Goal: Task Accomplishment & Management: Manage account settings

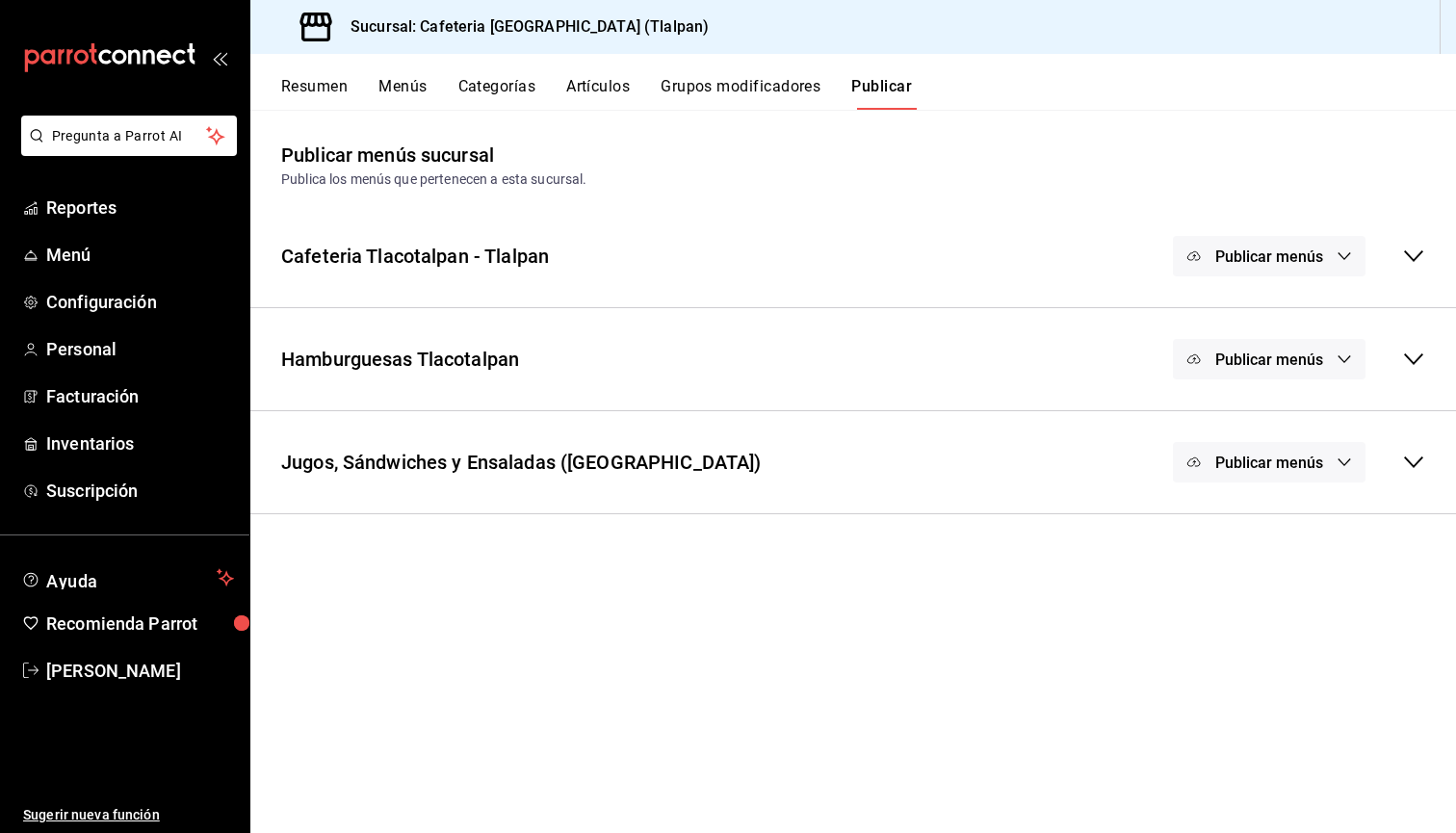
click at [596, 91] on button "Artículos" at bounding box center [597, 94] width 64 height 33
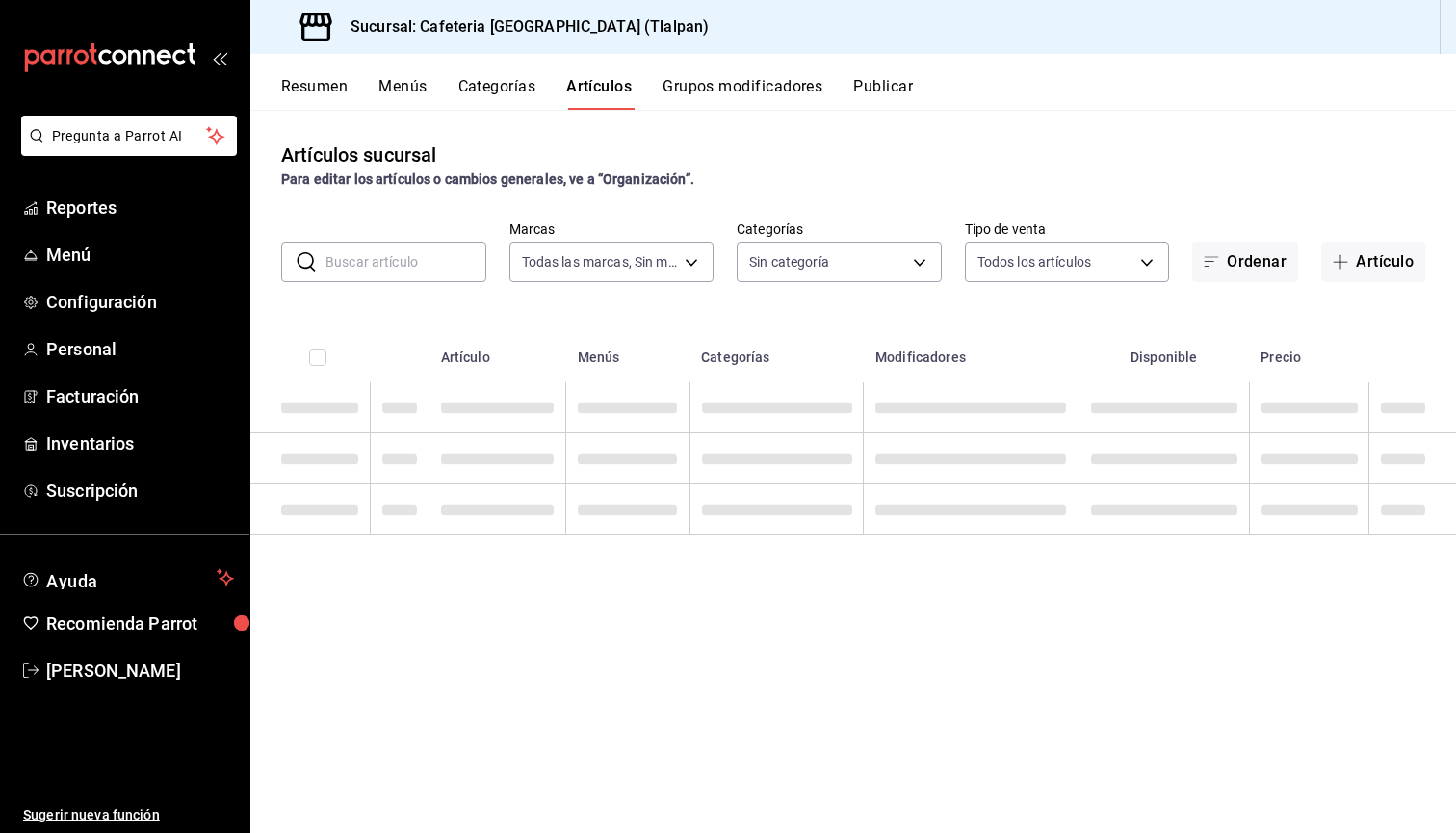
type input "ec576109-29d1-42df-b2ca-5becddbd2efe,3dfd9669-9911-4f47-a36d-8fb2dcc6eb36,e5a57…"
type input "98b23138-1f3d-4082-b5c3-6d96513b96f3,657201d4-d6ef-4148-94c8-ccd00e340086,2df64…"
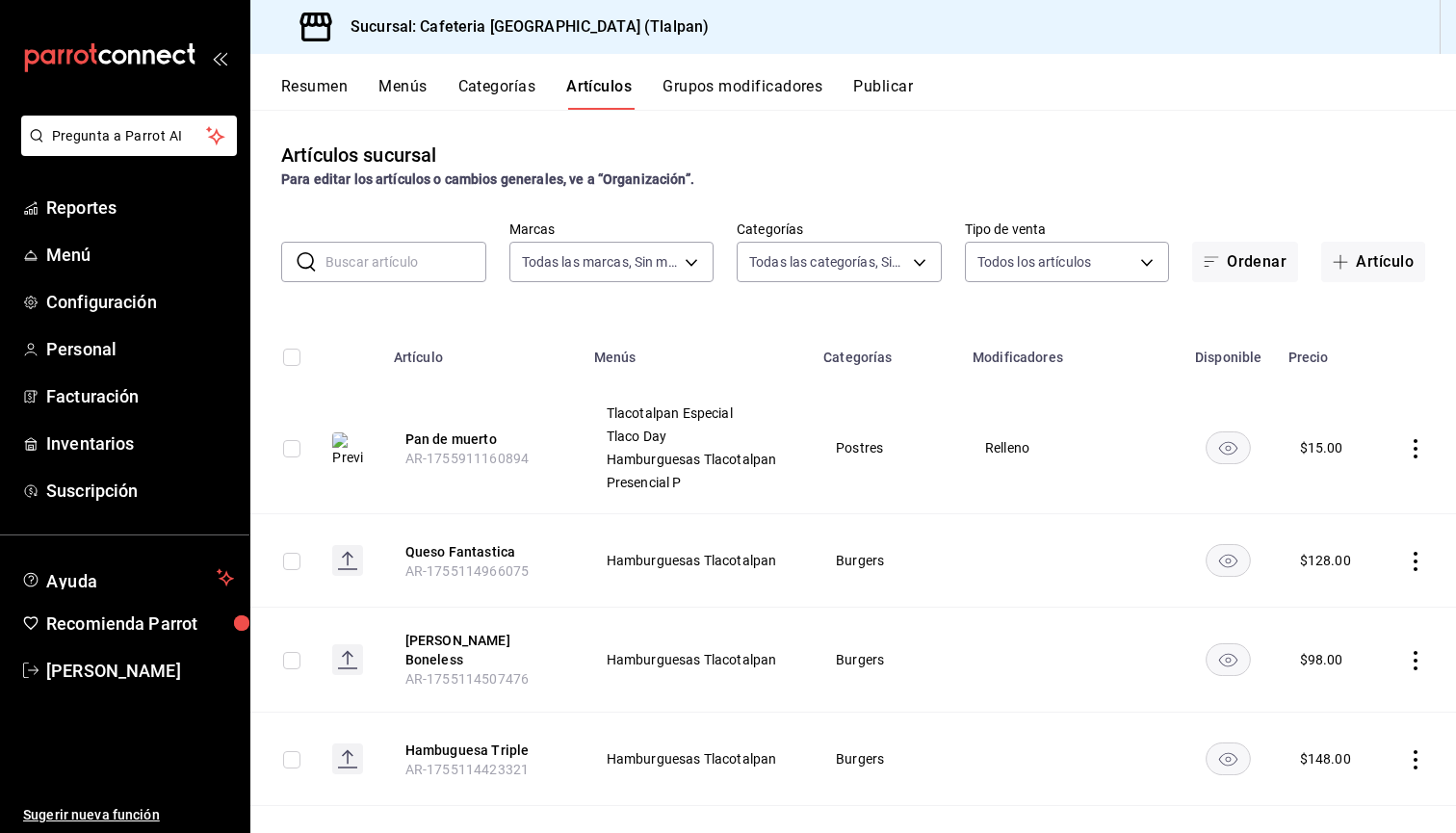
click at [1016, 437] on td "Relleno" at bounding box center [1070, 448] width 220 height 132
click at [723, 104] on button "Grupos modificadores" at bounding box center [743, 94] width 160 height 33
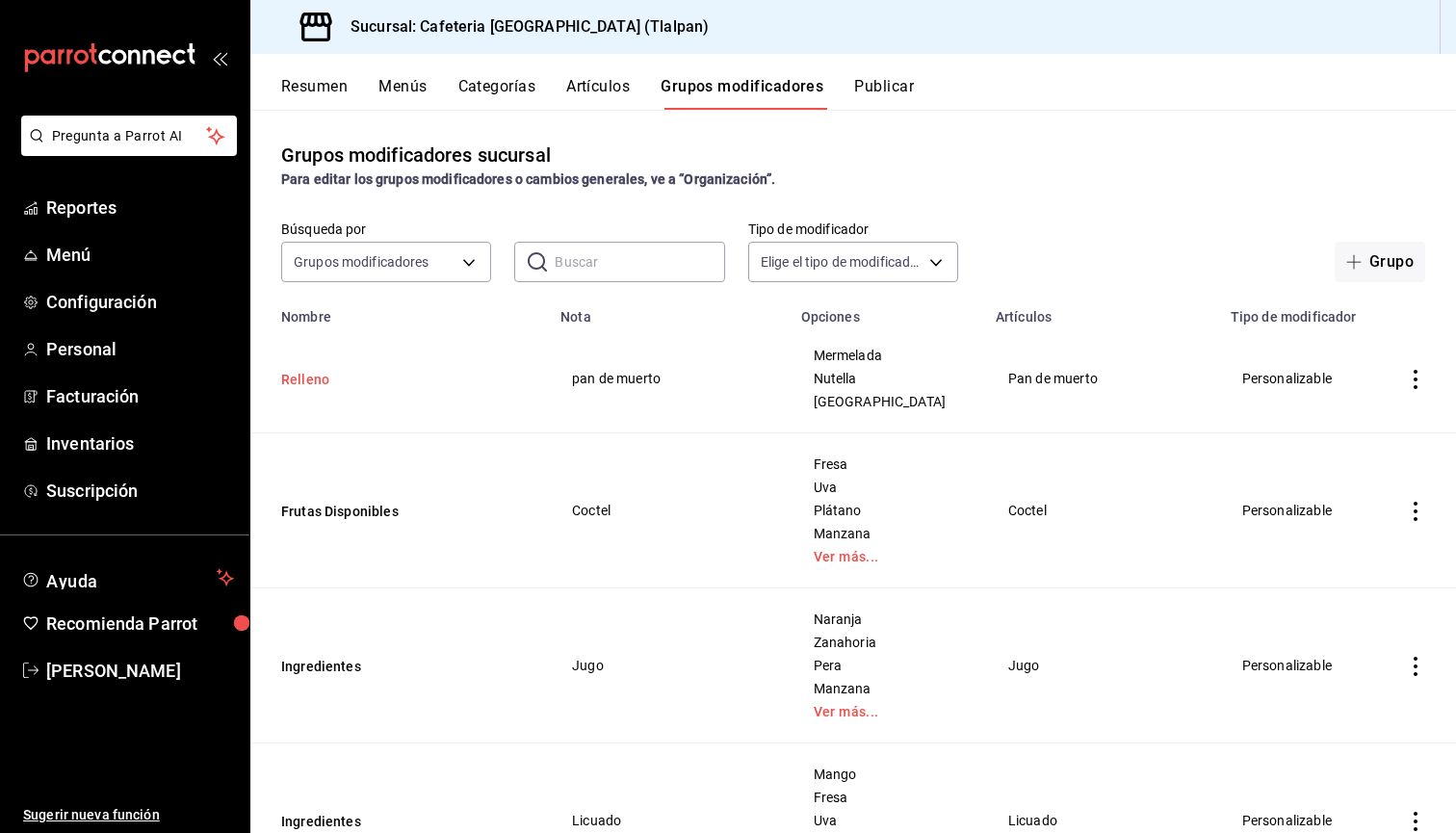
click at [322, 373] on button "Relleno" at bounding box center [397, 379] width 231 height 20
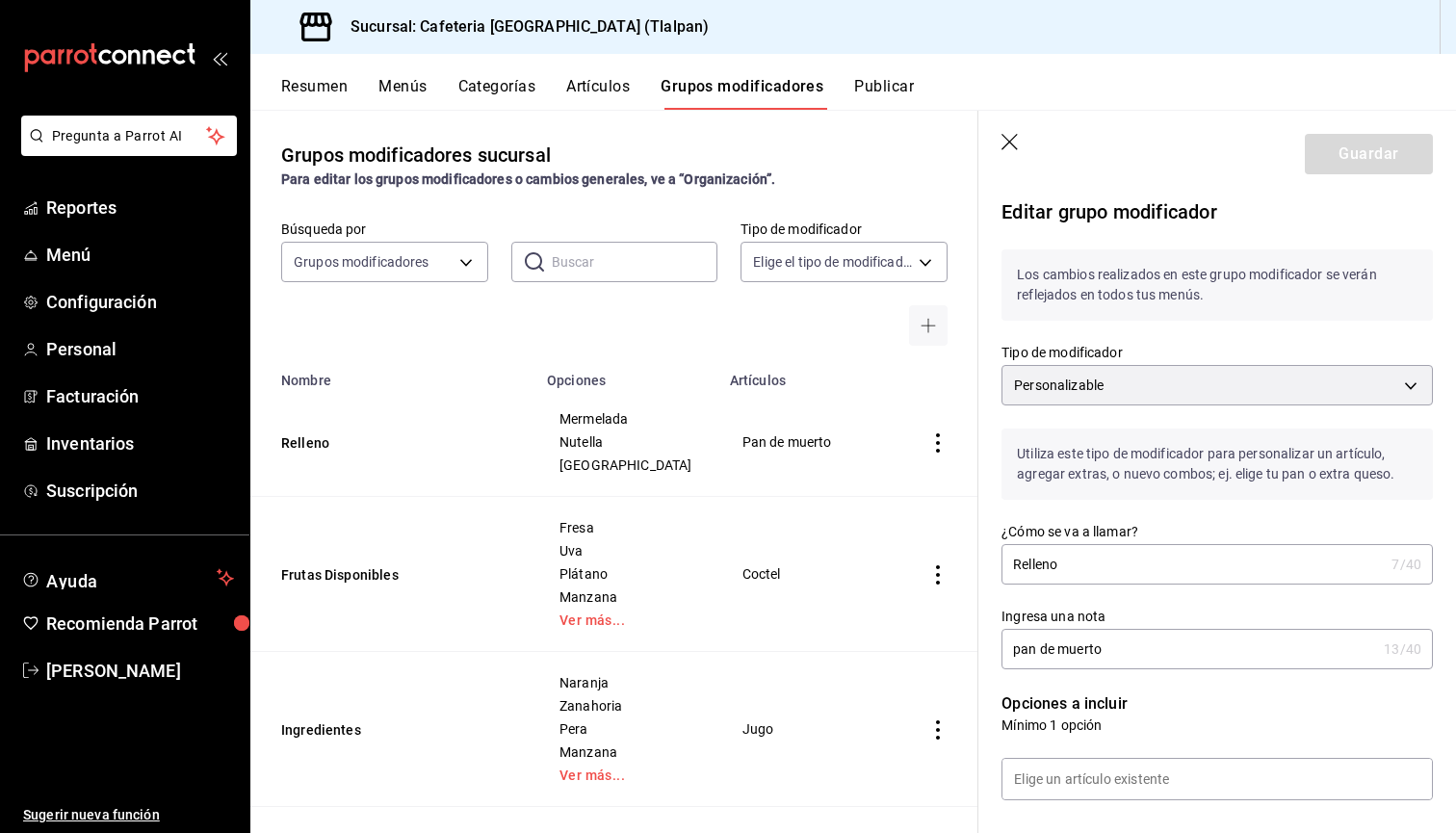
scroll to position [-1, 0]
click at [1009, 151] on icon "button" at bounding box center [1011, 144] width 20 height 20
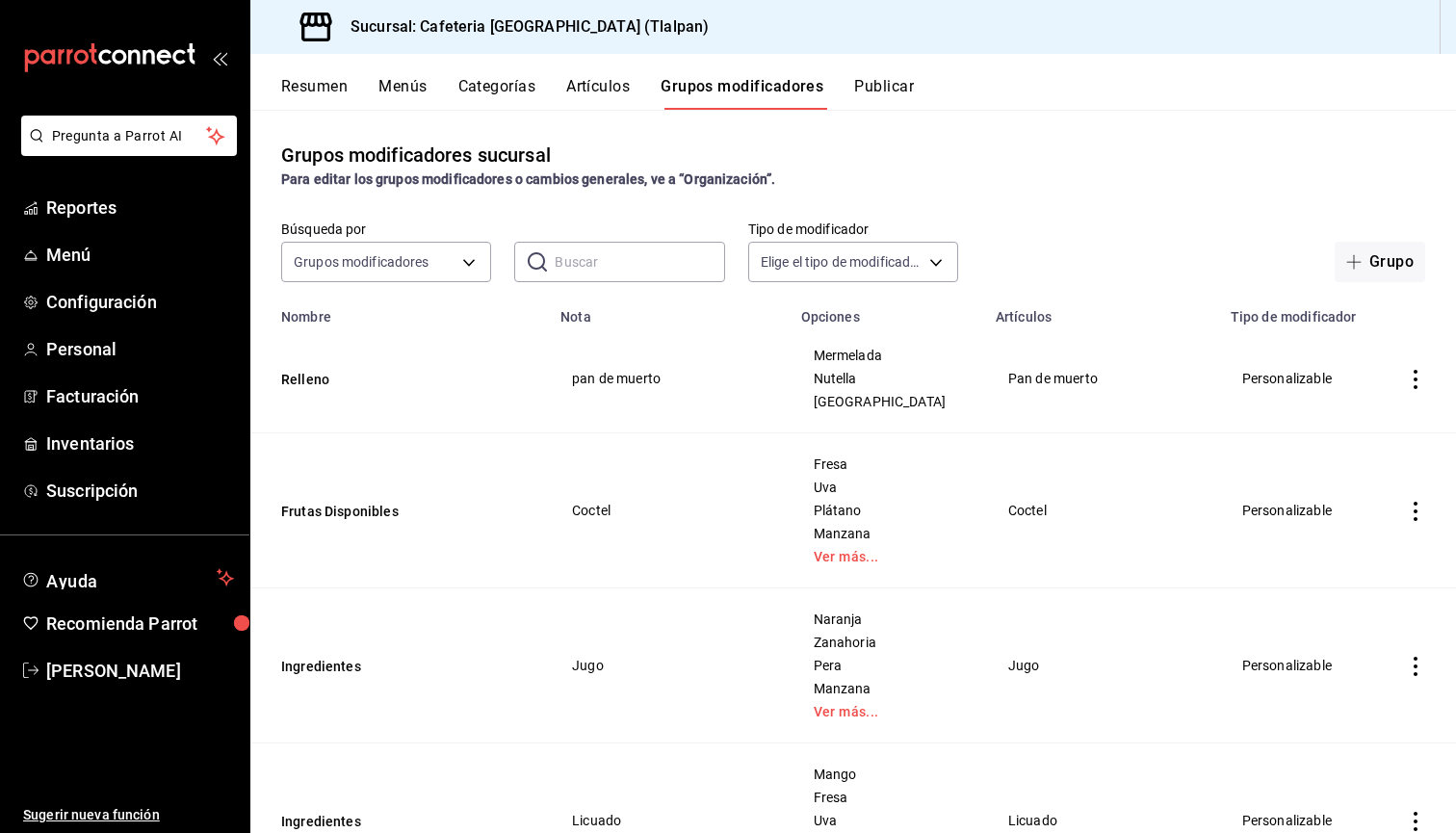
click at [260, 0] on div "Sucursal: Cafeteria [GEOGRAPHIC_DATA] (Tlalpan)" at bounding box center [853, 26] width 1206 height 54
